Goal: Transaction & Acquisition: Purchase product/service

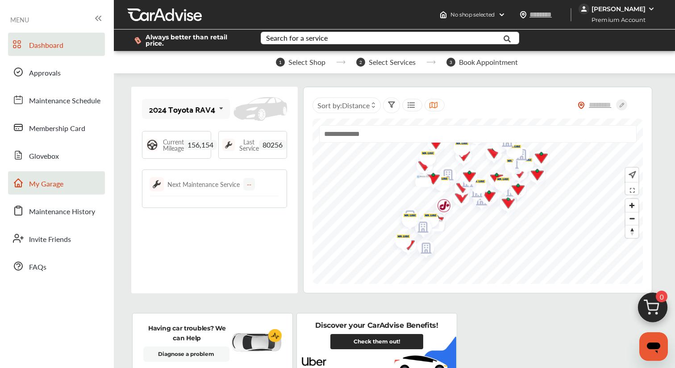
click at [63, 184] on span "My Garage" at bounding box center [46, 184] width 34 height 12
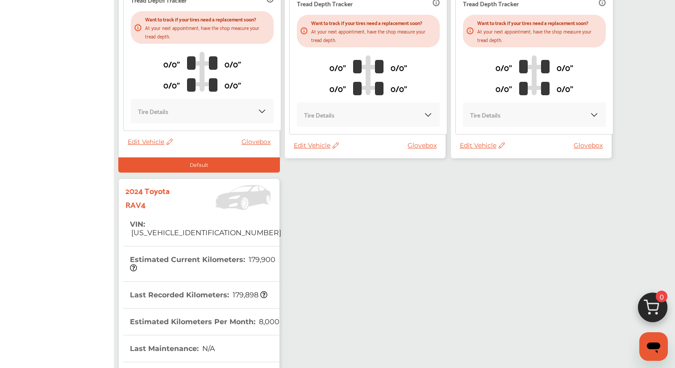
click at [222, 287] on th "Last Recorded Kilometers : 179,898" at bounding box center [199, 294] width 138 height 26
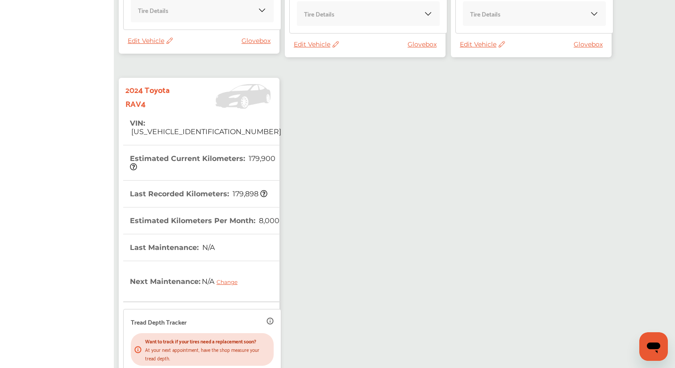
scroll to position [320, 0]
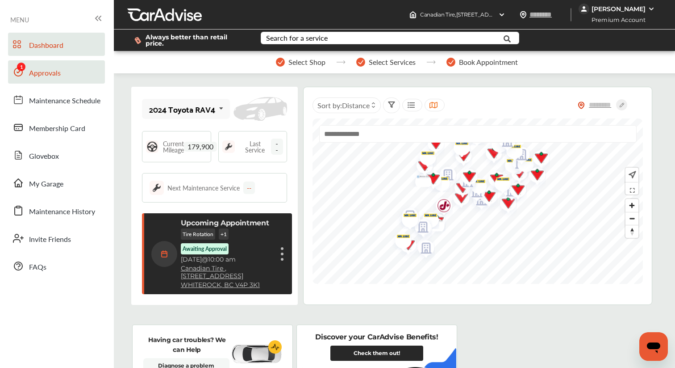
click at [63, 71] on link "Approvals" at bounding box center [56, 71] width 97 height 23
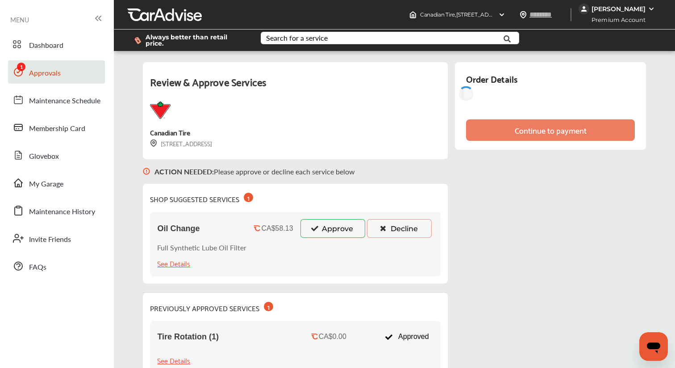
click at [327, 225] on button "Approve" at bounding box center [333, 228] width 65 height 19
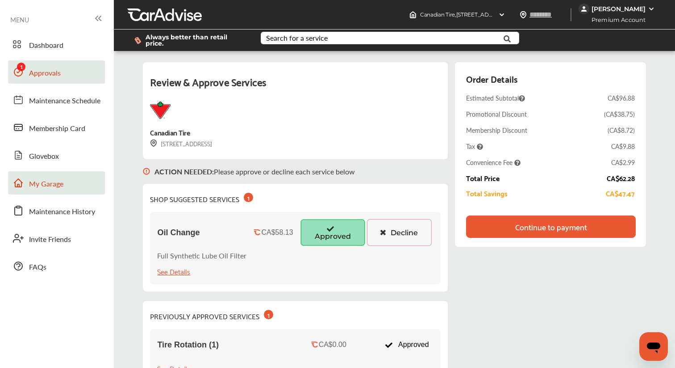
click at [65, 187] on link "My Garage" at bounding box center [56, 182] width 97 height 23
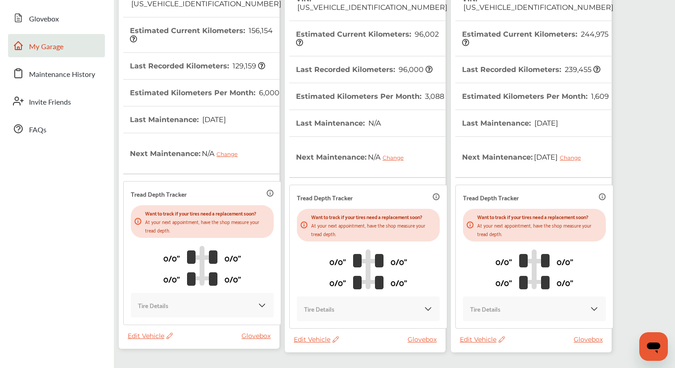
scroll to position [218, 0]
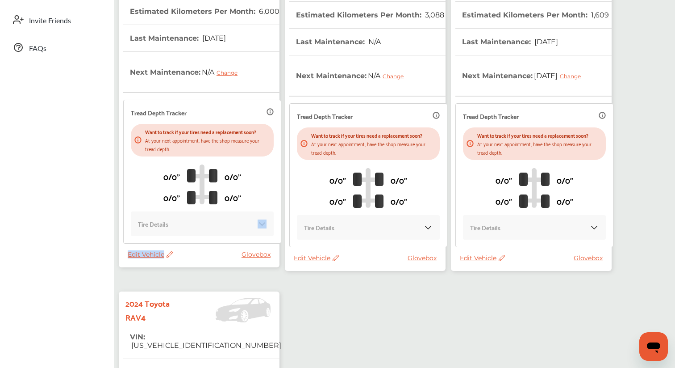
drag, startPoint x: 171, startPoint y: 250, endPoint x: 189, endPoint y: 236, distance: 23.3
click at [189, 236] on div "2024 Toyota RAV4 VIN : [US_VEHICLE_IDENTIFICATION_NUMBER] Estimated Current Kil…" at bounding box center [199, 68] width 161 height 398
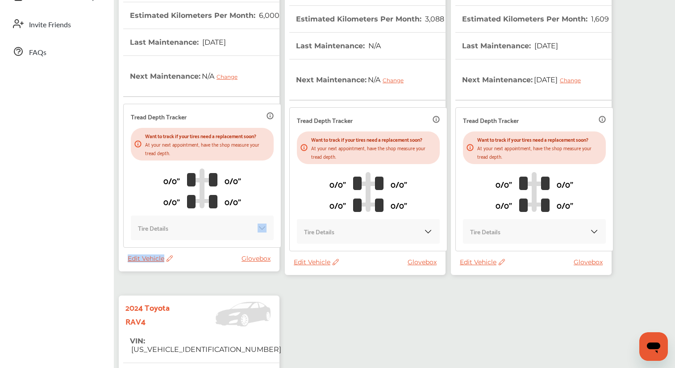
scroll to position [233, 0]
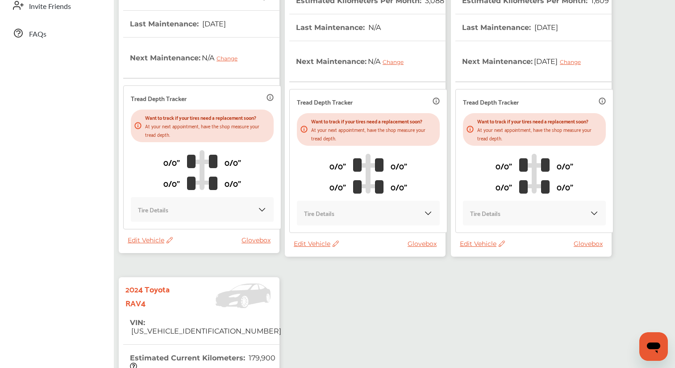
click at [169, 237] on icon at bounding box center [168, 240] width 8 height 6
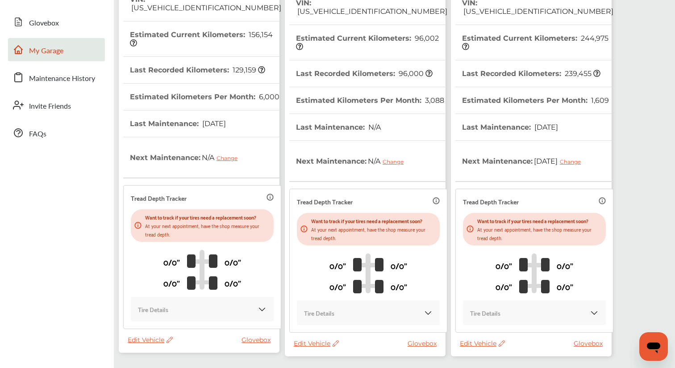
scroll to position [0, 0]
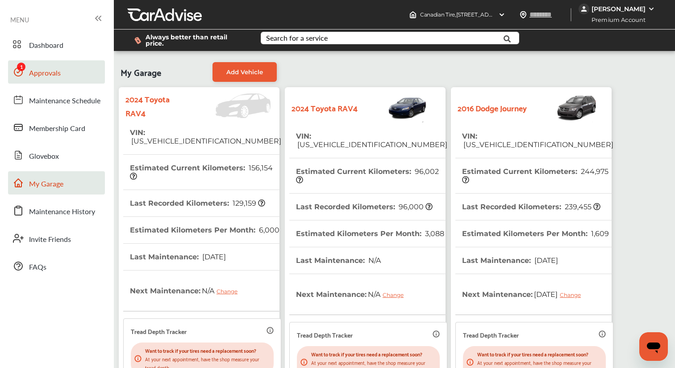
click at [60, 79] on link "Approvals" at bounding box center [56, 71] width 97 height 23
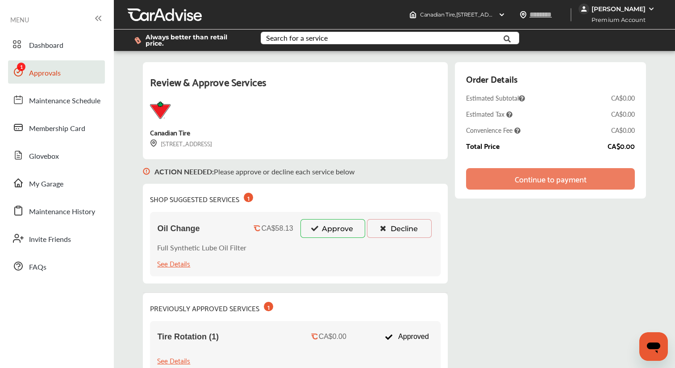
click at [320, 221] on button "Approve" at bounding box center [333, 228] width 65 height 19
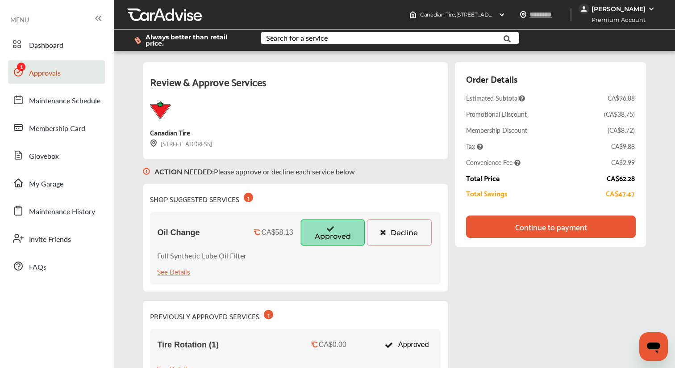
click at [568, 222] on div "Continue to payment" at bounding box center [551, 226] width 72 height 9
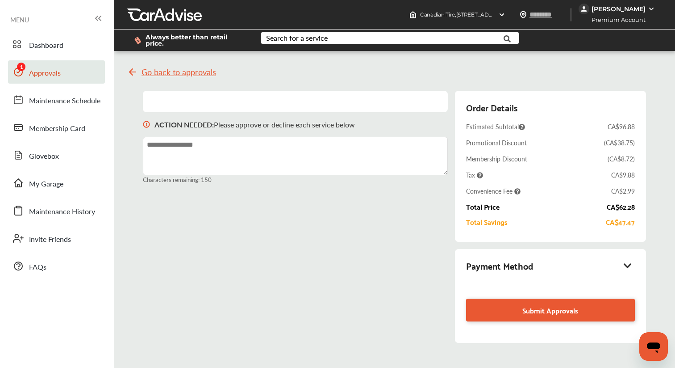
click at [625, 261] on icon at bounding box center [628, 265] width 11 height 9
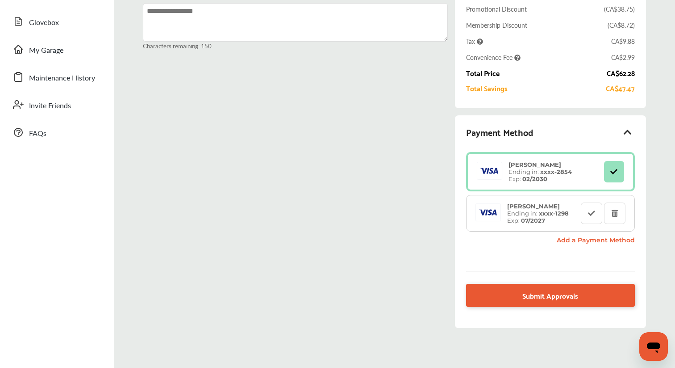
scroll to position [161, 0]
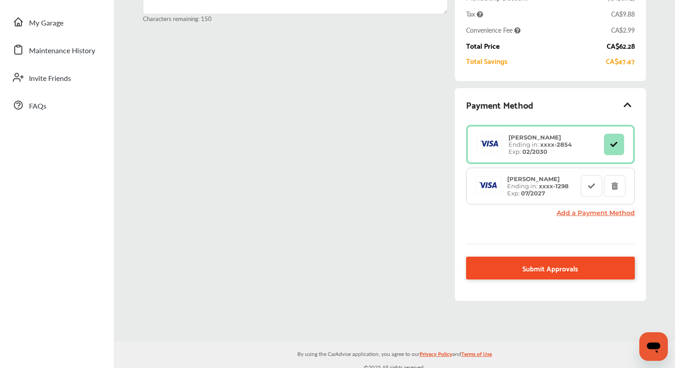
click at [577, 262] on span "Submit Approvals" at bounding box center [551, 268] width 56 height 12
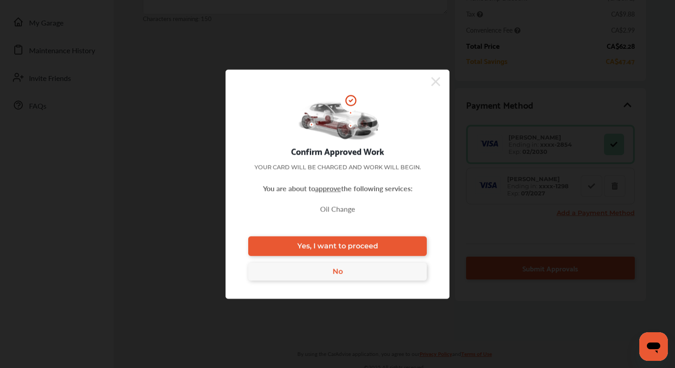
click at [372, 235] on div "Confirm Approved Work Your card will be charged and work will begin. You are ab…" at bounding box center [338, 183] width 224 height 229
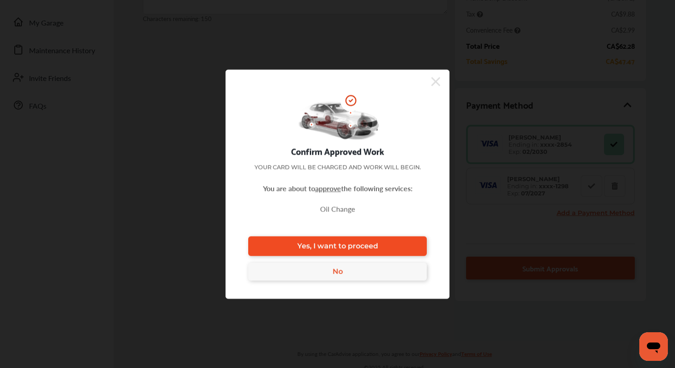
click at [371, 245] on span "Yes, I want to proceed" at bounding box center [337, 246] width 81 height 8
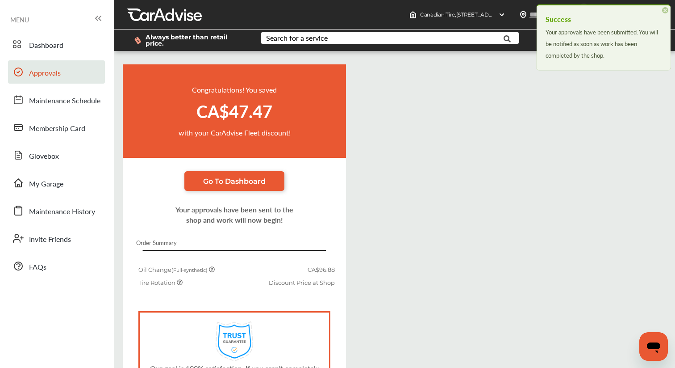
click at [55, 71] on span "Approvals" at bounding box center [45, 73] width 32 height 12
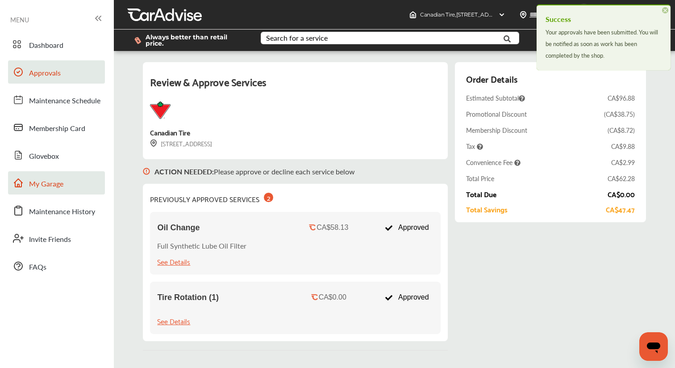
click at [51, 181] on span "My Garage" at bounding box center [46, 184] width 34 height 12
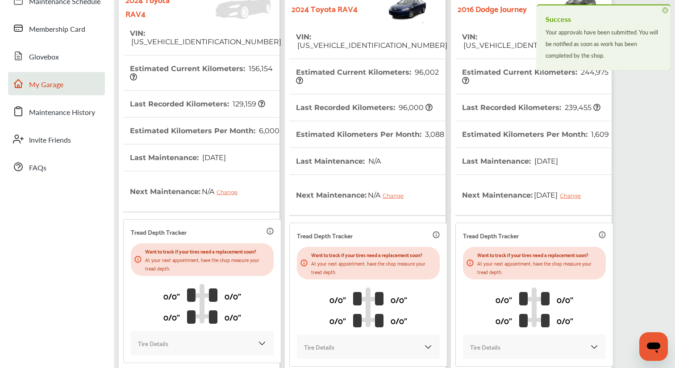
scroll to position [199, 0]
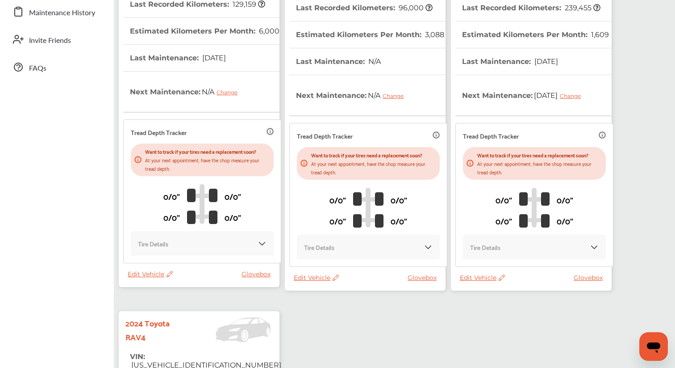
click at [170, 271] on icon at bounding box center [170, 274] width 6 height 6
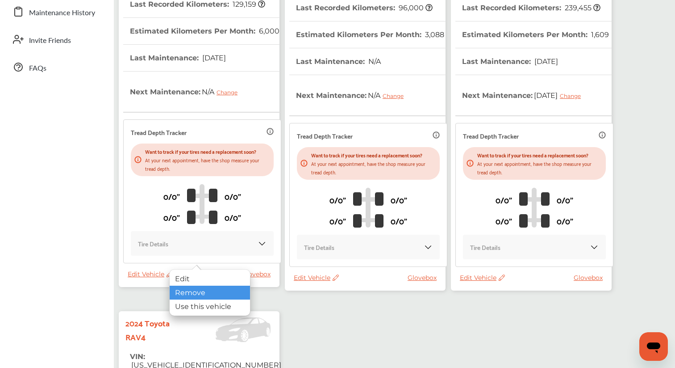
click at [178, 286] on div "Remove" at bounding box center [210, 292] width 80 height 14
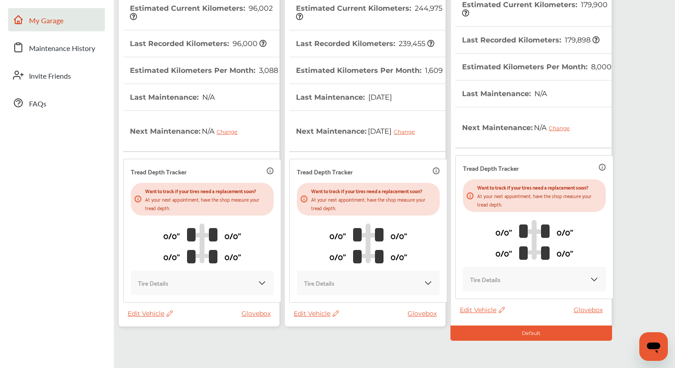
scroll to position [196, 0]
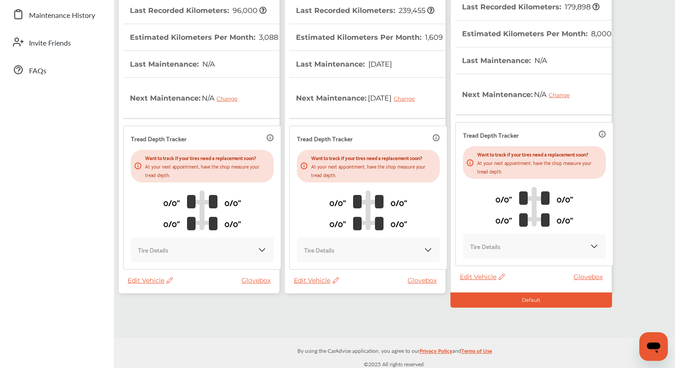
click at [171, 277] on icon at bounding box center [170, 280] width 6 height 6
click at [183, 297] on div "Remove" at bounding box center [211, 300] width 80 height 14
